Goal: Information Seeking & Learning: Learn about a topic

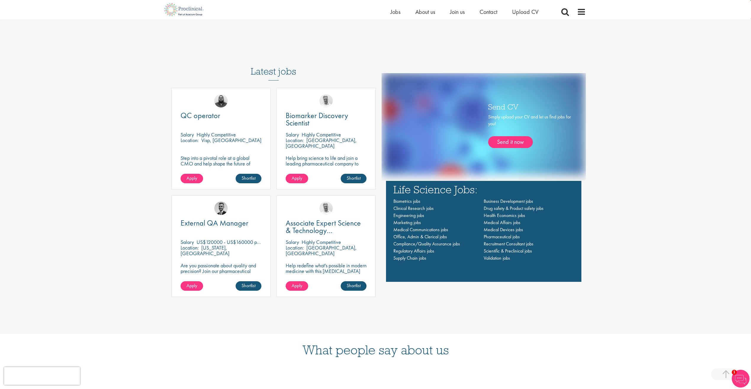
scroll to position [474, 0]
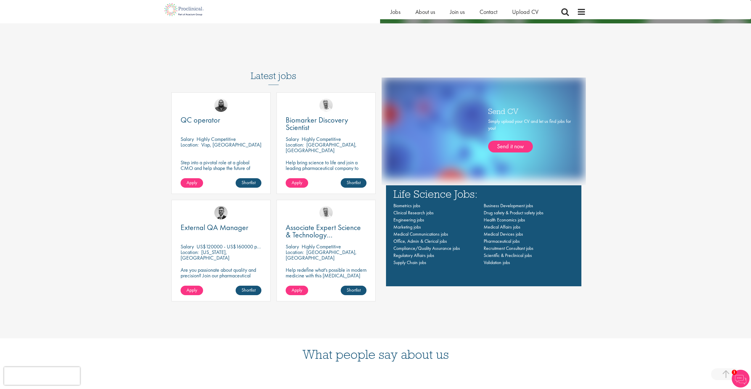
click at [287, 75] on h3 "Latest jobs" at bounding box center [274, 70] width 46 height 29
click at [393, 15] on span "Jobs" at bounding box center [396, 12] width 10 height 8
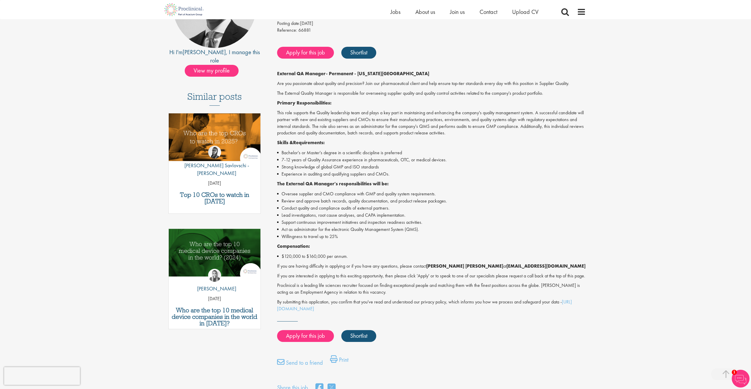
scroll to position [148, 0]
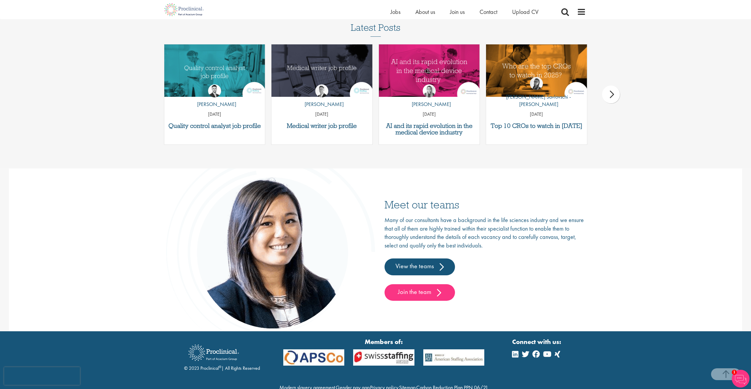
scroll to position [906, 0]
